Goal: Task Accomplishment & Management: Manage account settings

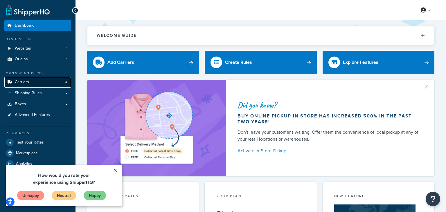
click at [50, 84] on link "Carriers 4" at bounding box center [37, 82] width 67 height 11
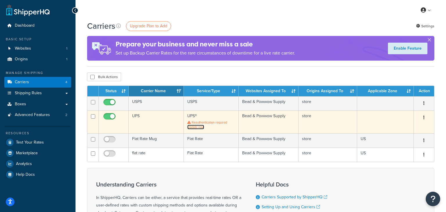
click at [199, 129] on link "Update now" at bounding box center [195, 127] width 17 height 5
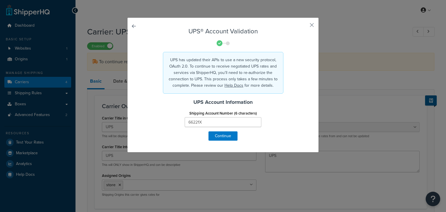
select select "ups"
select select "03"
click at [231, 139] on button "Continue" at bounding box center [222, 135] width 29 height 9
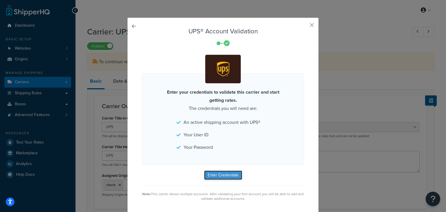
click at [230, 177] on button "Enter Credentials" at bounding box center [223, 175] width 38 height 9
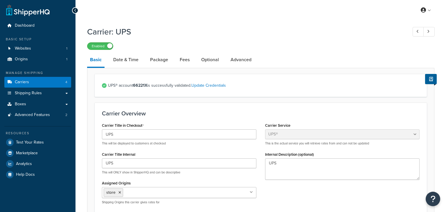
select select "ups"
select select "03"
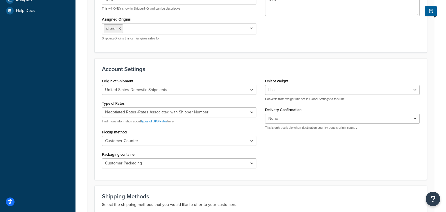
scroll to position [41, 0]
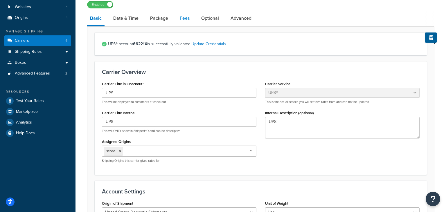
click at [182, 18] on link "Fees" at bounding box center [185, 18] width 16 height 14
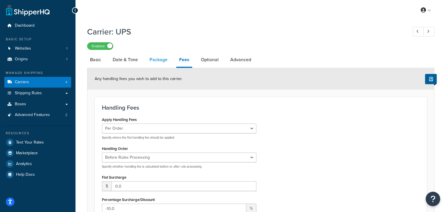
click at [158, 64] on link "Package" at bounding box center [158, 60] width 24 height 14
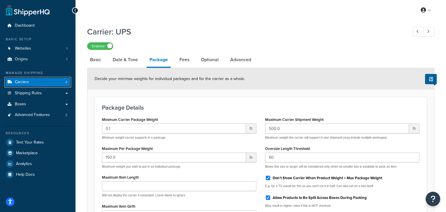
click at [40, 79] on link "Carriers 4" at bounding box center [37, 82] width 67 height 11
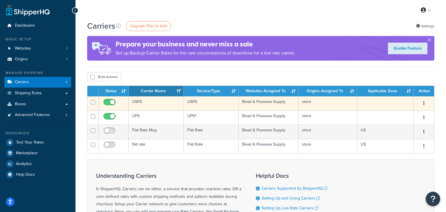
click at [136, 100] on td "USPS" at bounding box center [156, 103] width 55 height 14
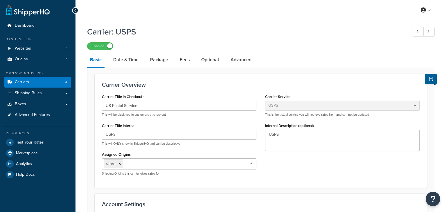
select select "usps"
select select "PLUS"
click at [182, 62] on link "Fees" at bounding box center [185, 60] width 16 height 14
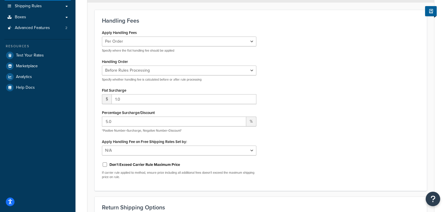
scroll to position [92, 0]
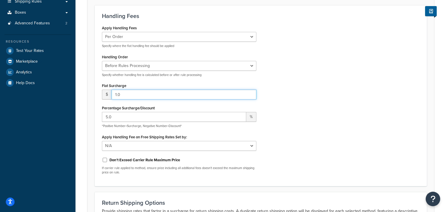
drag, startPoint x: 129, startPoint y: 94, endPoint x: 59, endPoint y: 95, distance: 69.9
click at [111, 95] on input "1.0" at bounding box center [183, 95] width 145 height 10
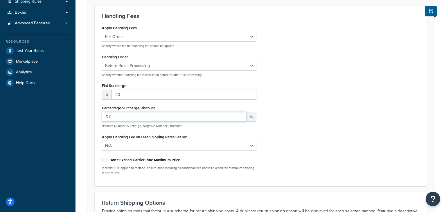
drag, startPoint x: 147, startPoint y: 118, endPoint x: 106, endPoint y: 129, distance: 42.6
click at [102, 112] on input "5.0" at bounding box center [174, 117] width 144 height 10
type input "0"
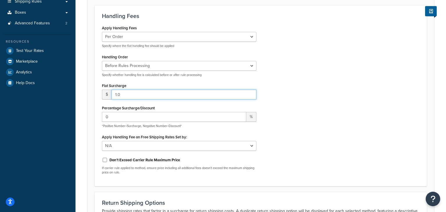
drag, startPoint x: 131, startPoint y: 94, endPoint x: 83, endPoint y: 93, distance: 47.6
click at [111, 93] on input "1.0" at bounding box center [183, 95] width 145 height 10
type input ".5"
click at [323, 156] on div "Apply Handling Fees Per Order Per Item Per Package Specify where the flat handl…" at bounding box center [260, 101] width 326 height 155
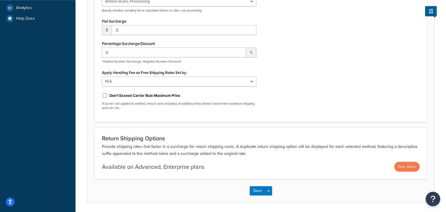
scroll to position [176, 0]
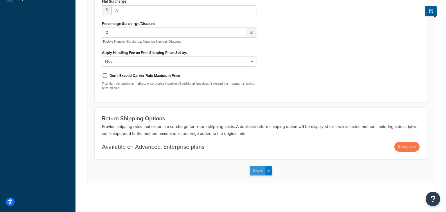
click at [257, 173] on button "Save" at bounding box center [257, 170] width 16 height 9
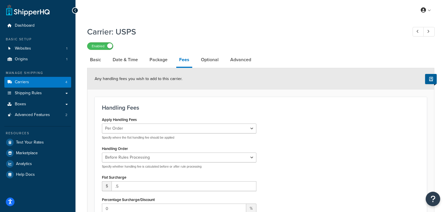
scroll to position [70, 0]
